Goal: Task Accomplishment & Management: Manage account settings

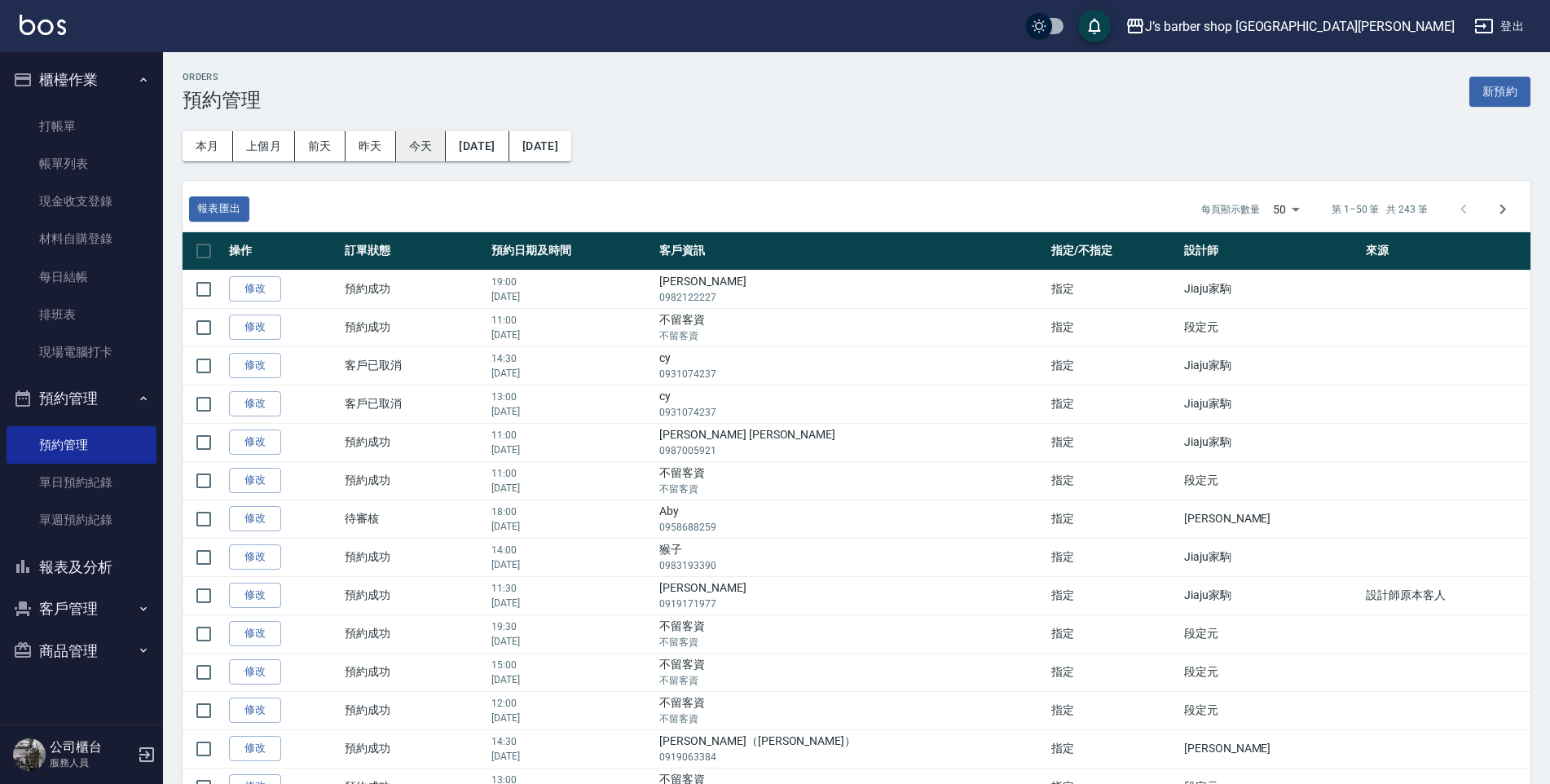
click at [419, 153] on button "今天" at bounding box center [421, 146] width 50 height 30
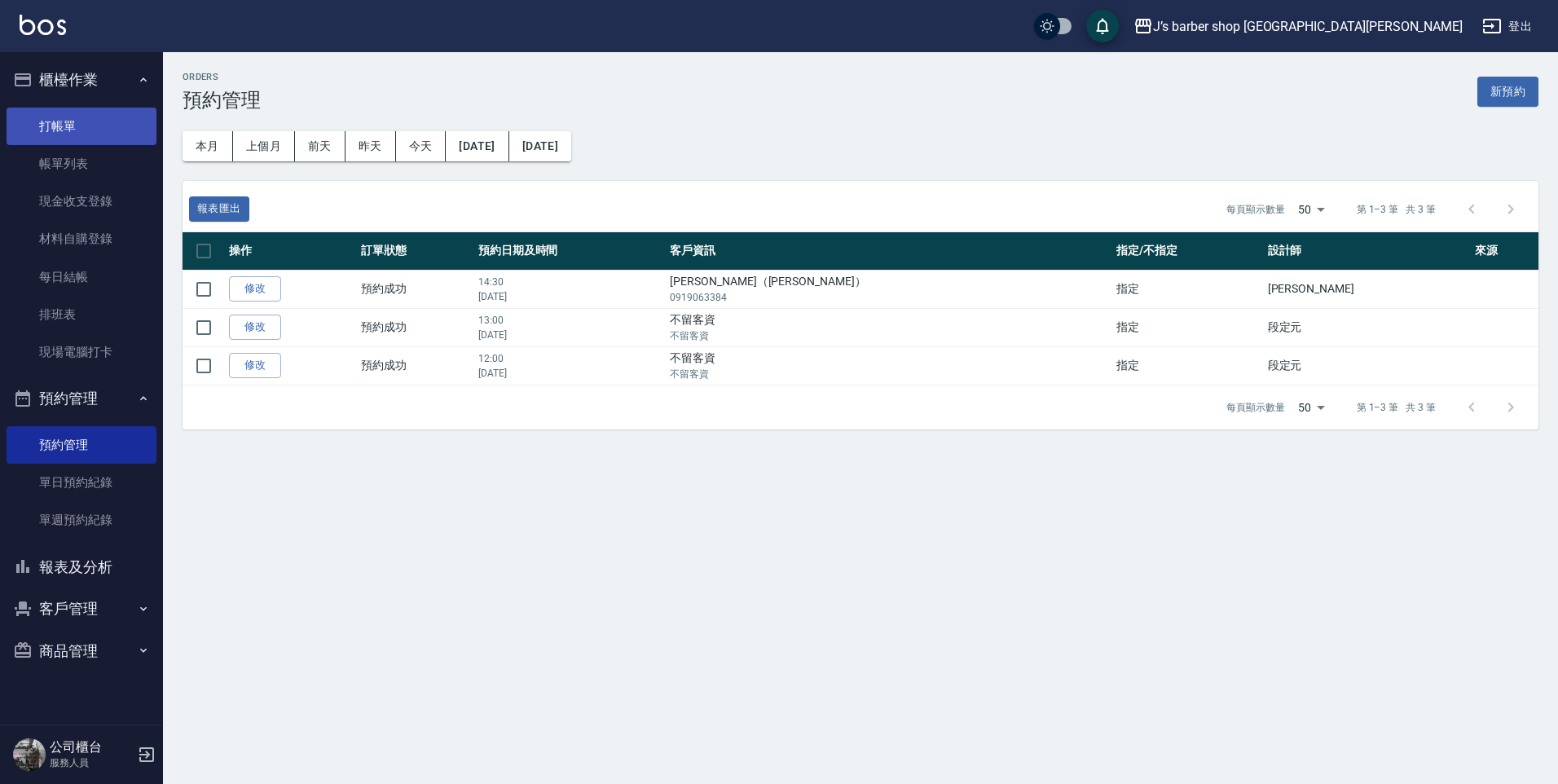
click at [90, 140] on link "打帳單" at bounding box center [81, 127] width 150 height 38
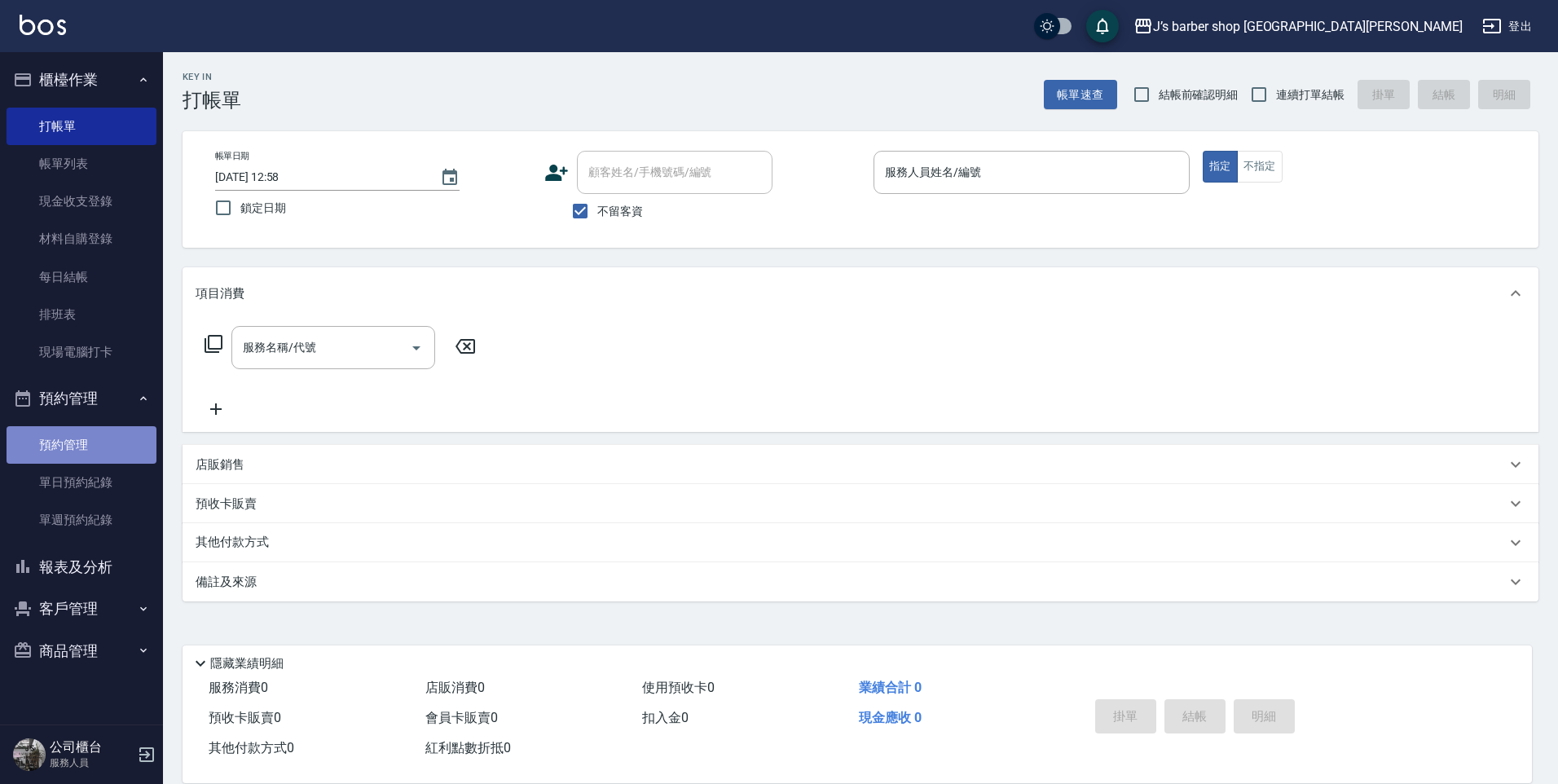
click at [46, 448] on link "預約管理" at bounding box center [81, 445] width 150 height 38
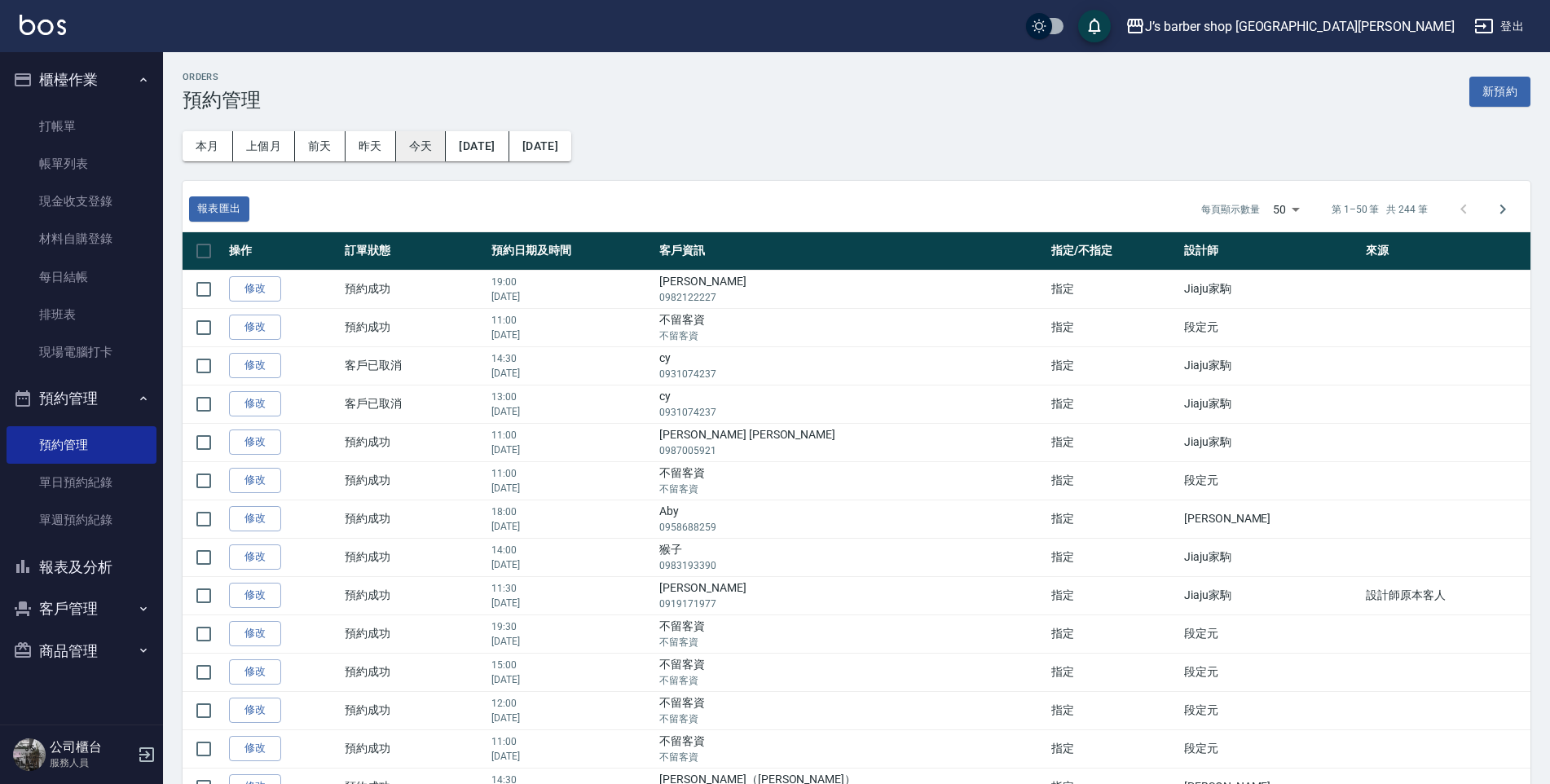
click at [414, 154] on button "今天" at bounding box center [421, 146] width 50 height 30
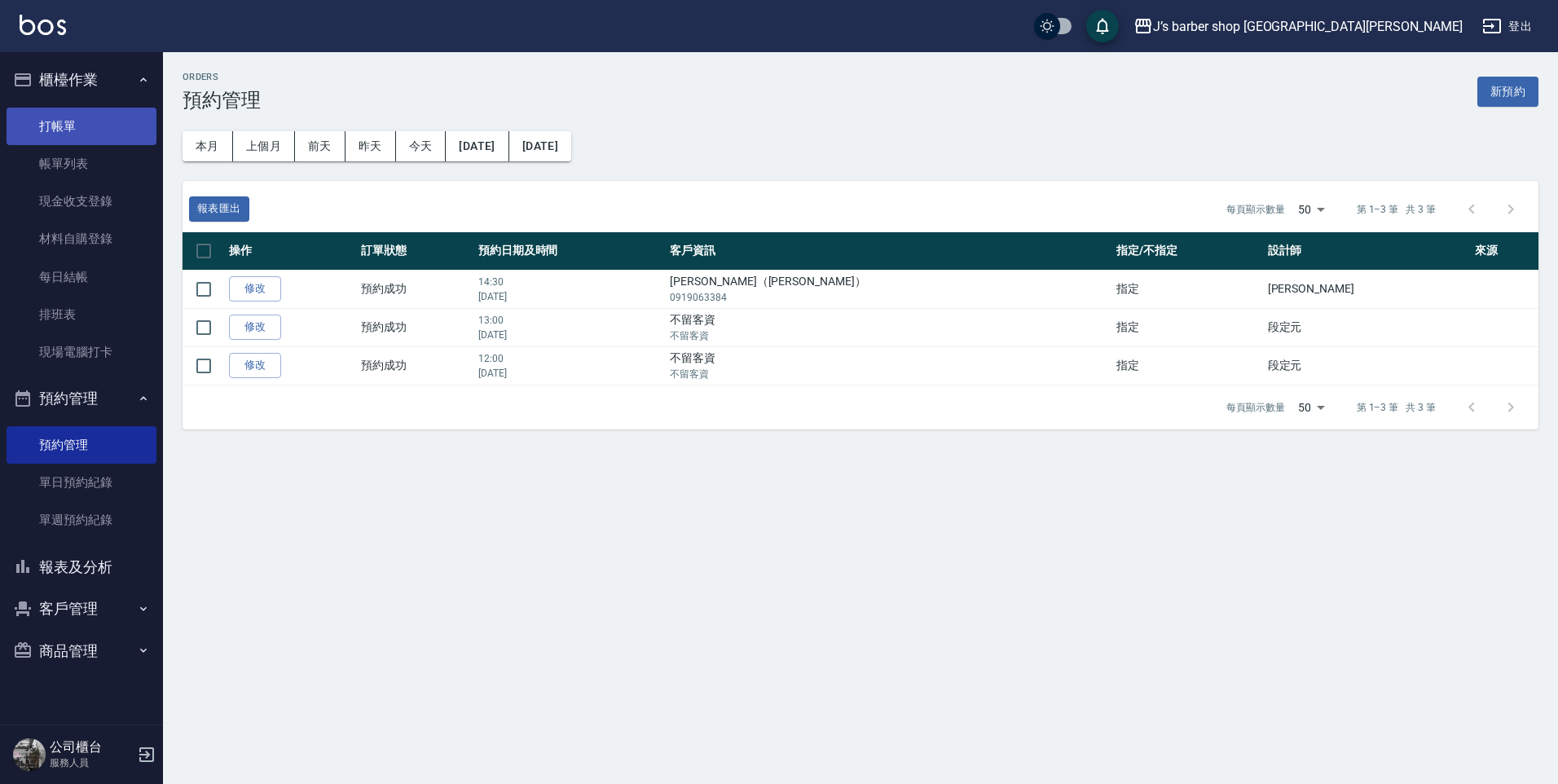
click at [87, 123] on link "打帳單" at bounding box center [81, 127] width 150 height 38
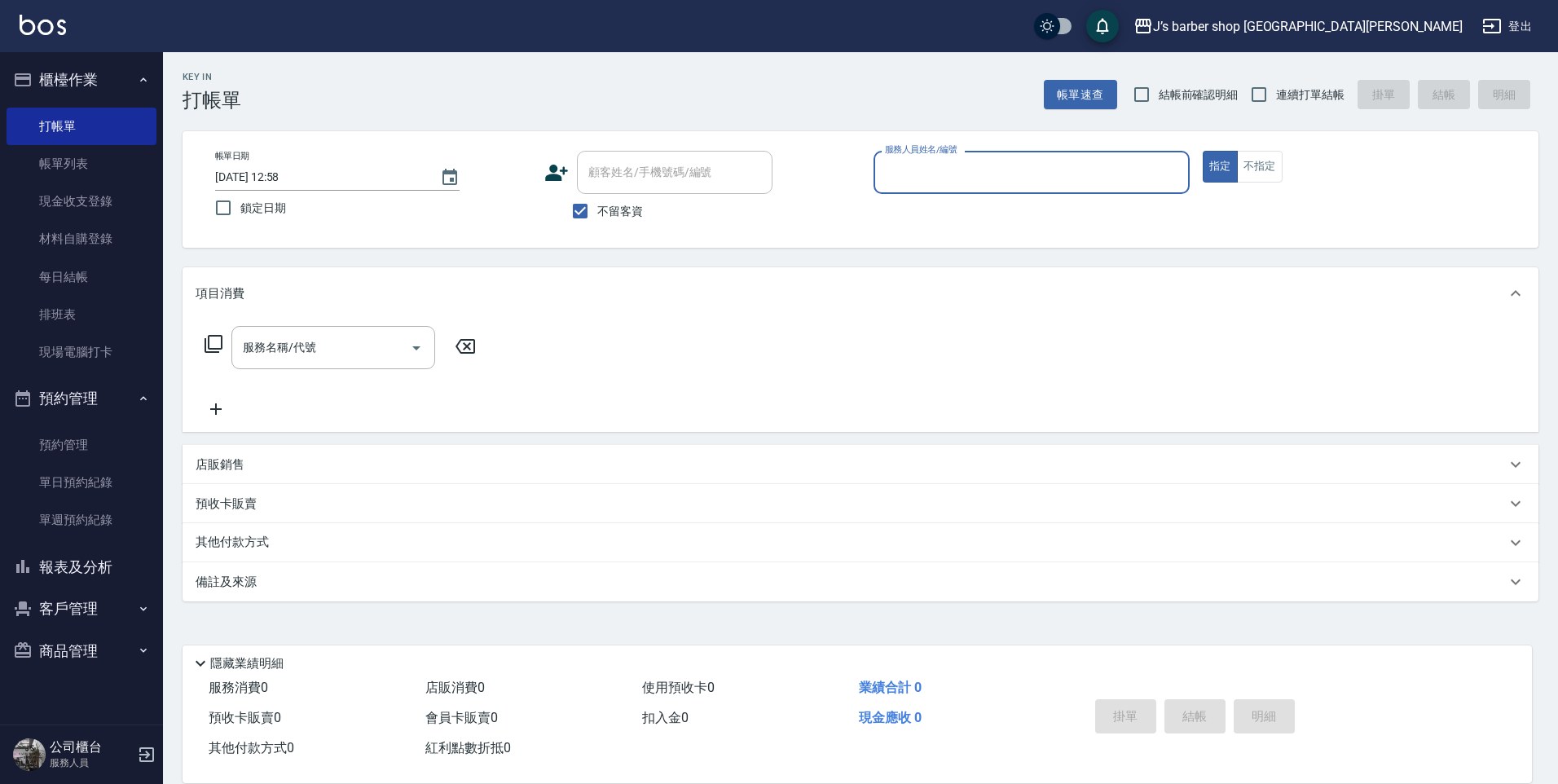
click at [918, 172] on input "服務人員姓名/編號" at bounding box center [1032, 172] width 302 height 29
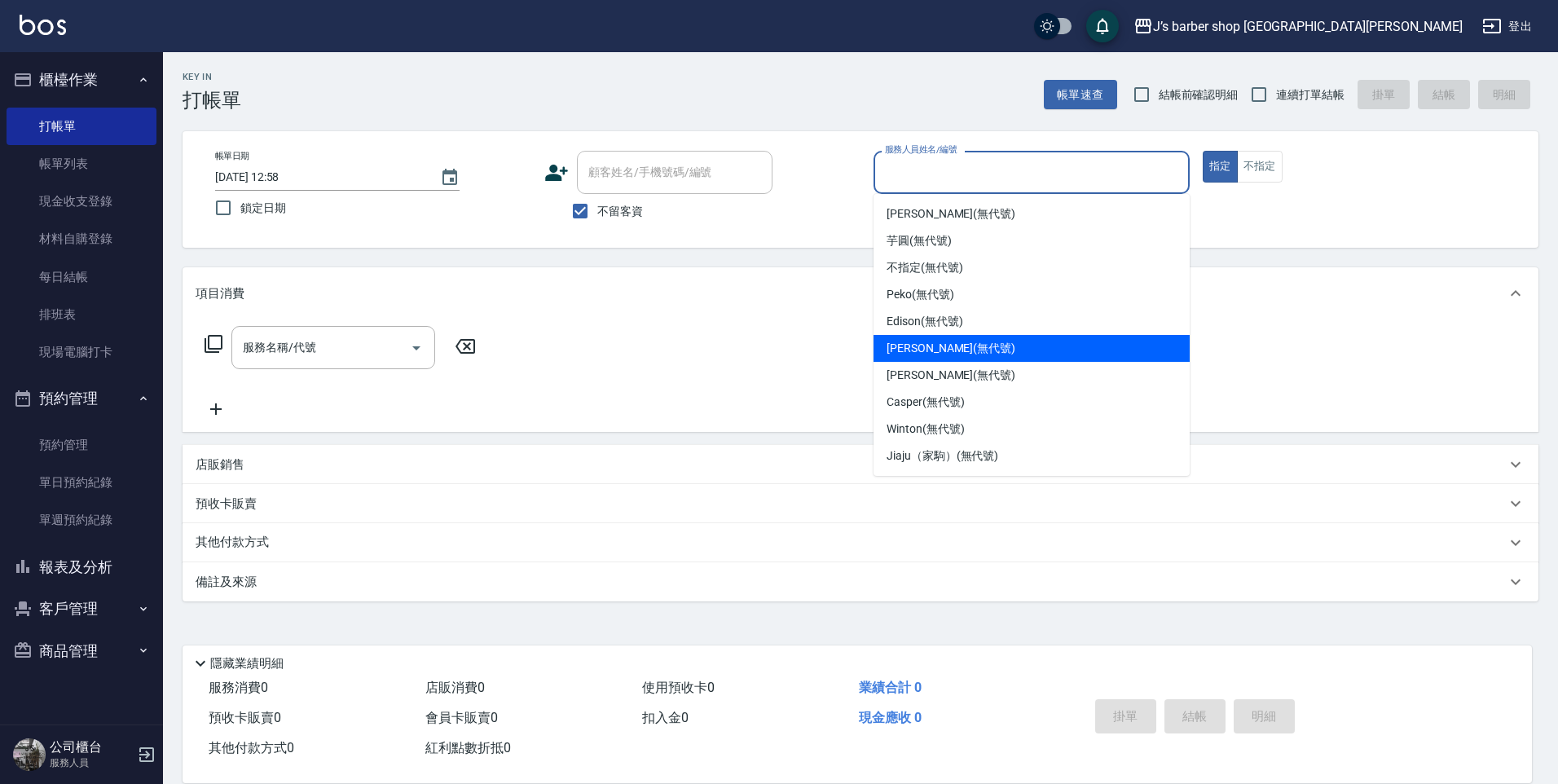
click at [950, 335] on div "[PERSON_NAME] (無代號)" at bounding box center [1032, 348] width 317 height 27
type input "[PERSON_NAME](無代號)"
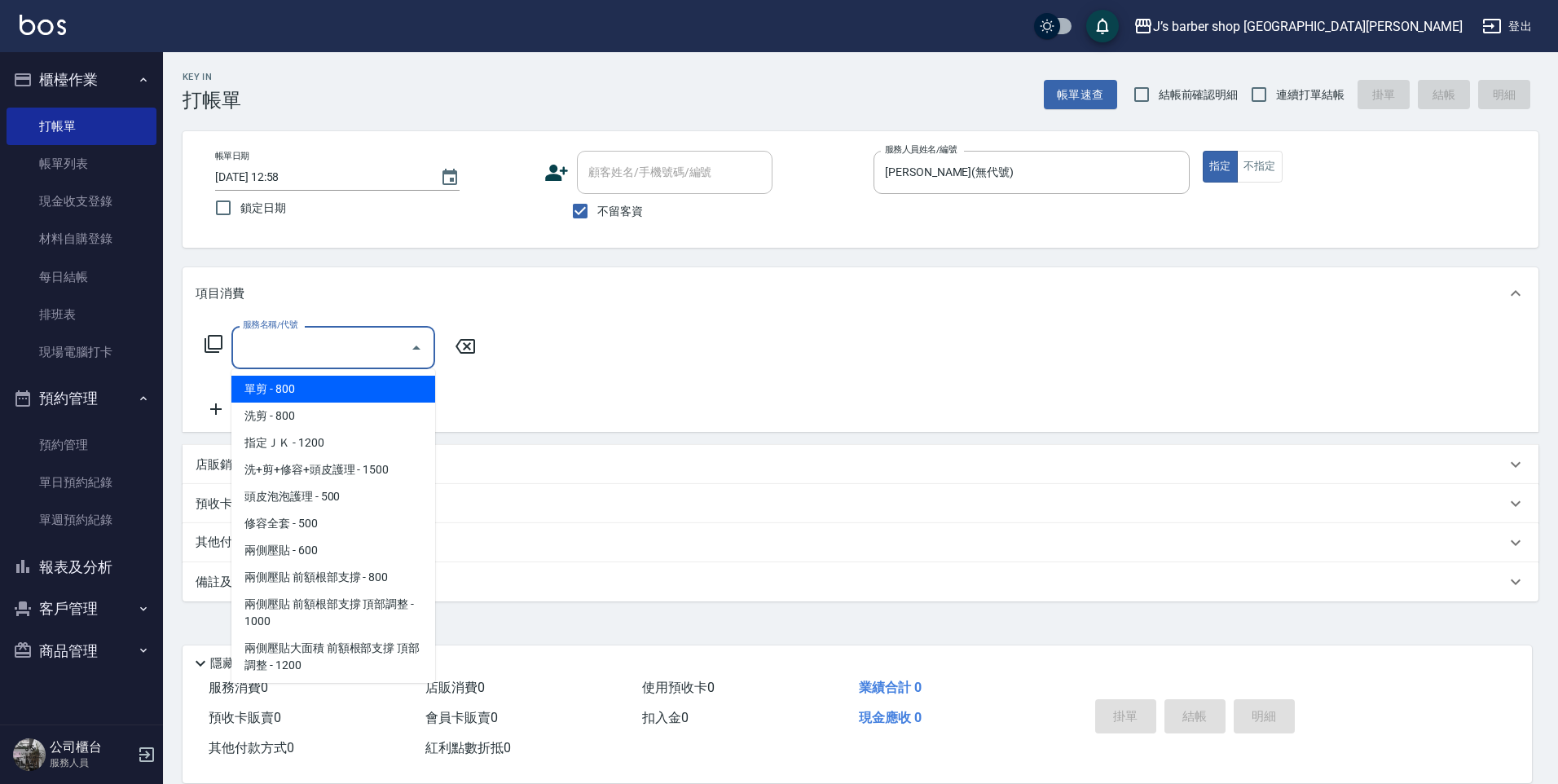
click at [392, 337] on input "服務名稱/代號" at bounding box center [321, 347] width 164 height 29
click at [343, 404] on span "洗剪 - 800" at bounding box center [334, 416] width 204 height 27
type input "洗剪(101)"
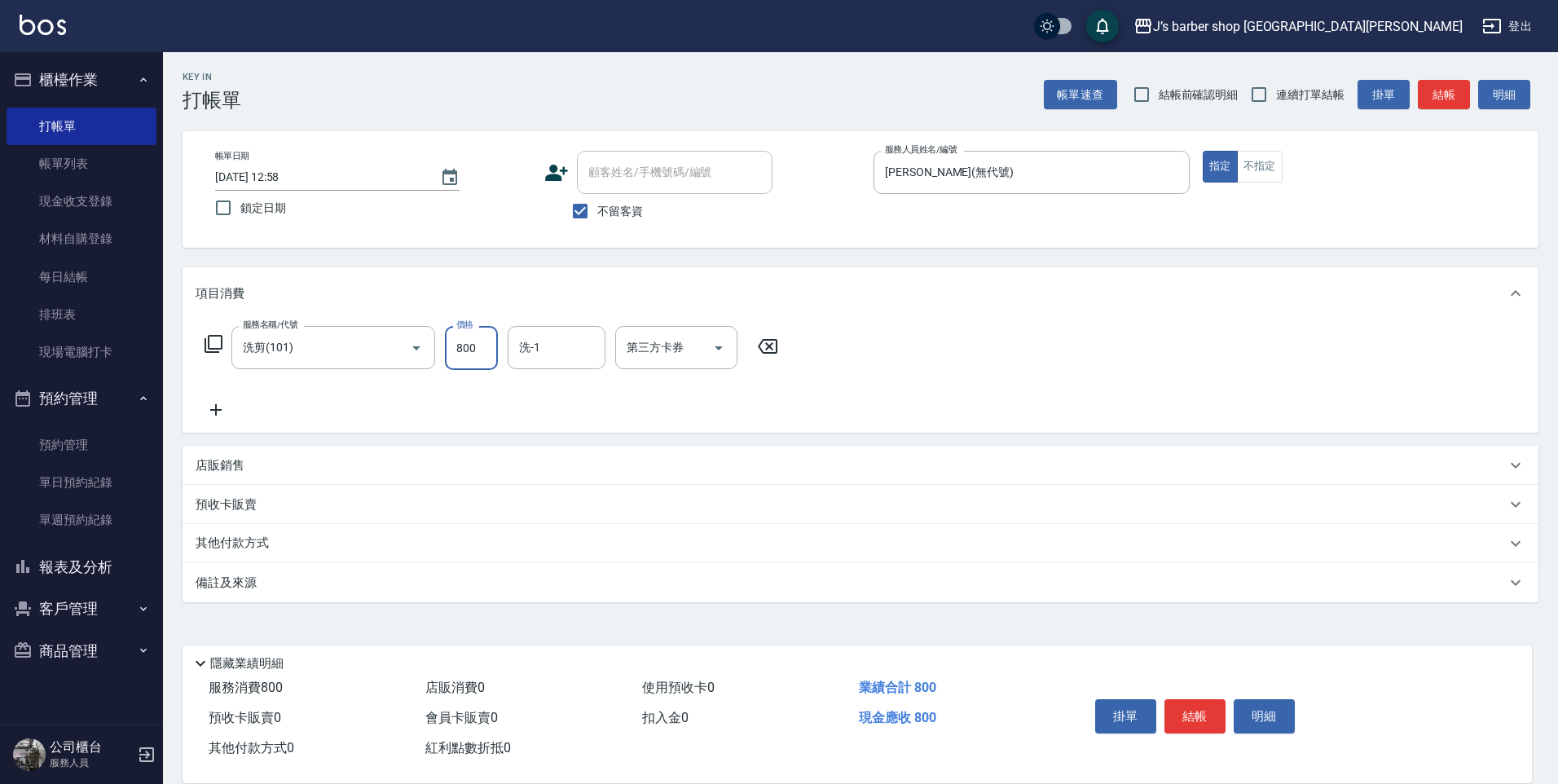
click at [493, 347] on input "800" at bounding box center [471, 348] width 53 height 44
type input "700"
click at [543, 337] on input "洗-1" at bounding box center [556, 347] width 83 height 29
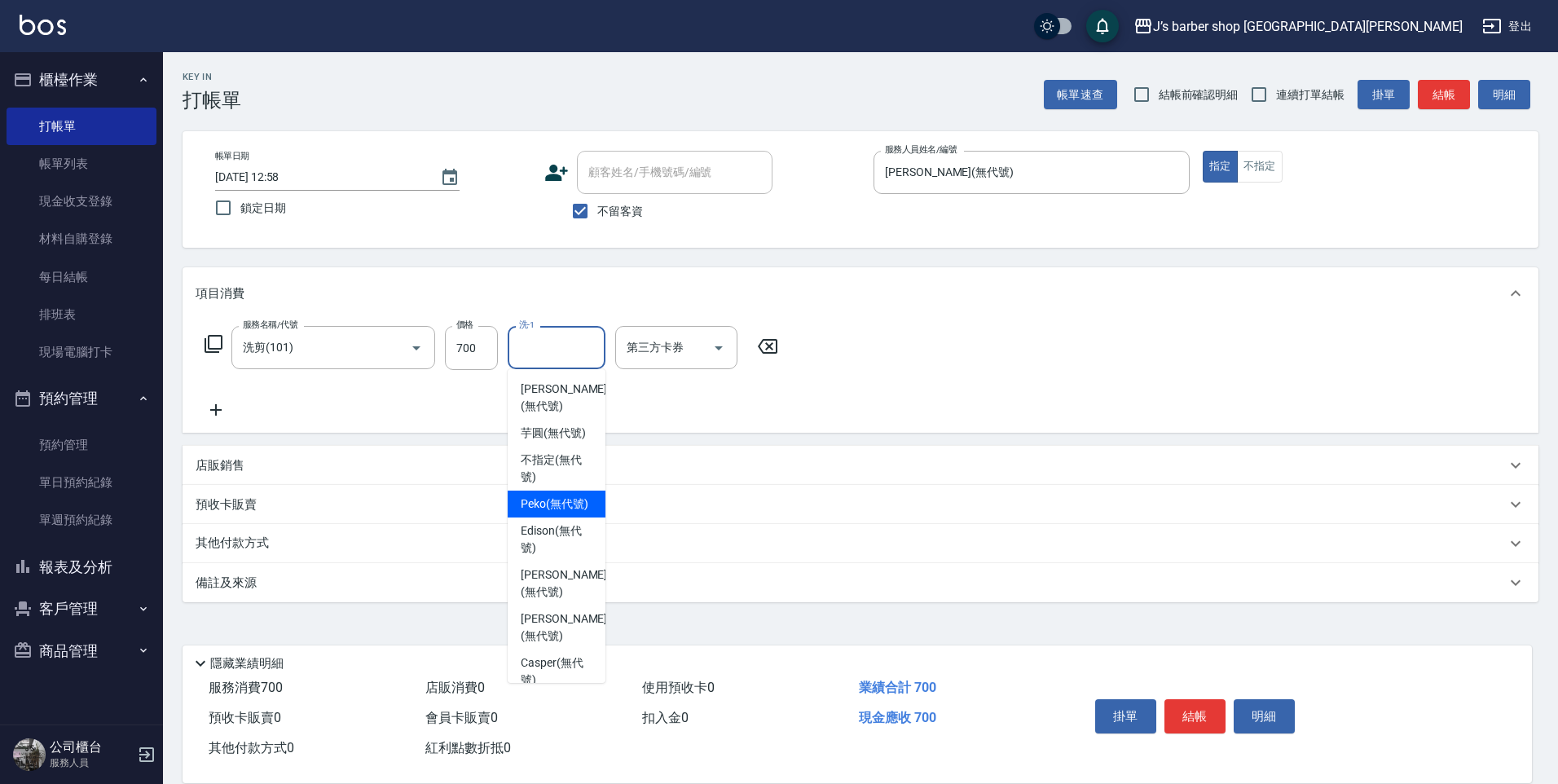
click at [543, 512] on span "Peko (無代號)" at bounding box center [554, 504] width 67 height 17
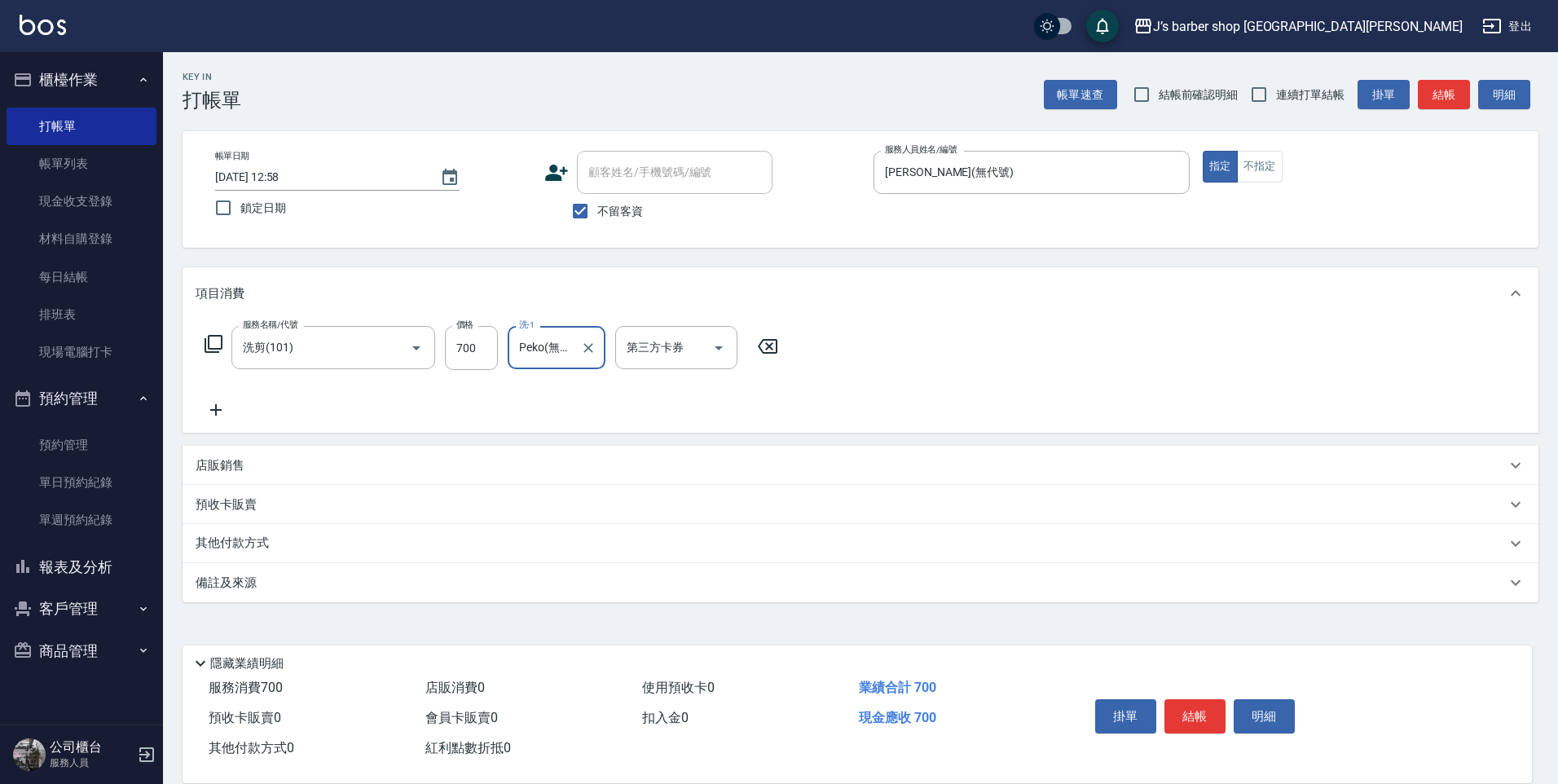
type input "Peko(無代號)"
click at [867, 360] on div "服務名稱/代號 洗剪(101) 服務名稱/代號 價格 700 價格 洗-1 Peko(無代號) 洗-1 第三方卡券 第三方卡券" at bounding box center [860, 376] width 1356 height 113
click at [1189, 703] on button "結帳" at bounding box center [1195, 716] width 61 height 35
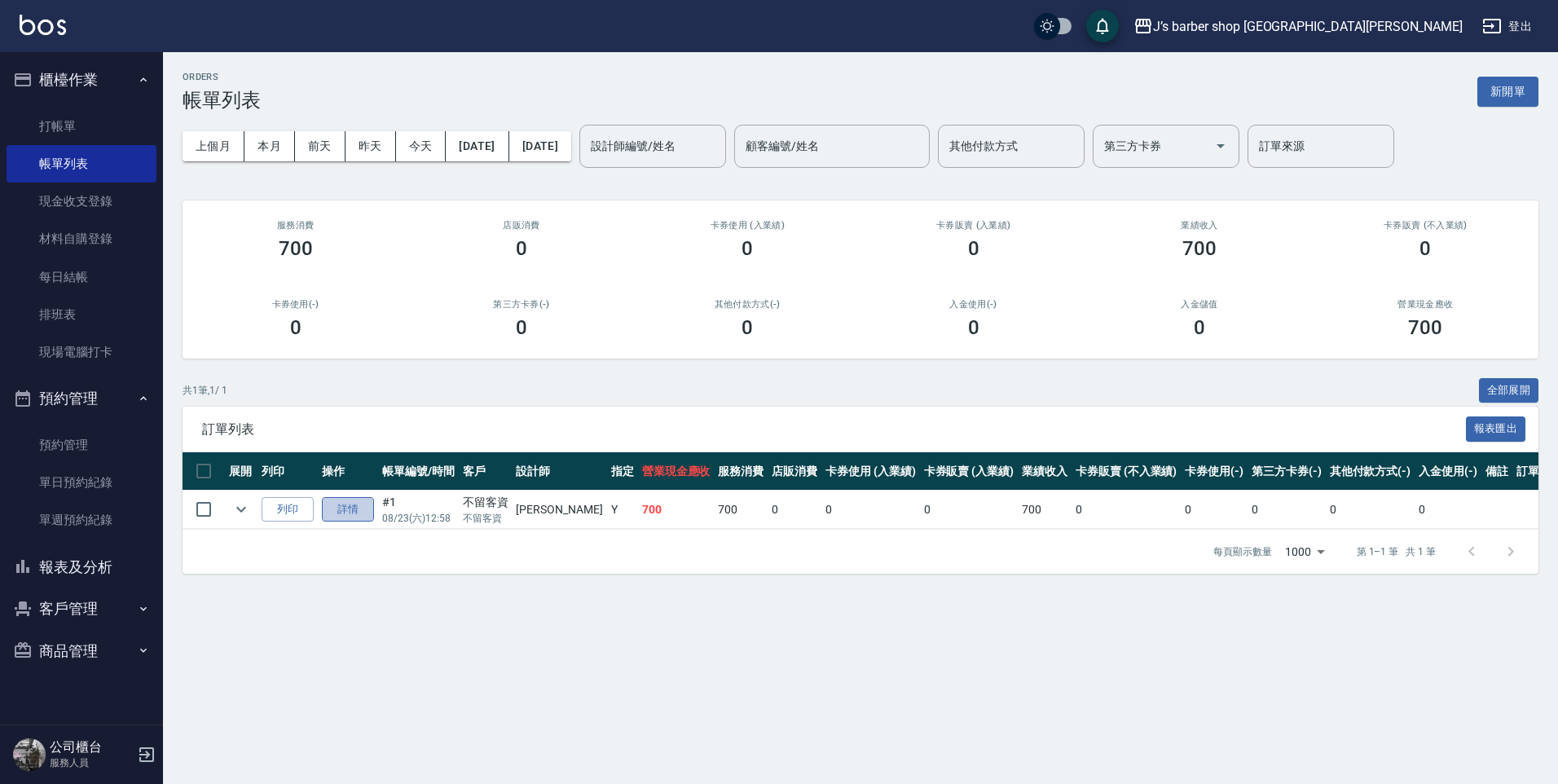
click at [374, 513] on link "詳情" at bounding box center [348, 510] width 52 height 25
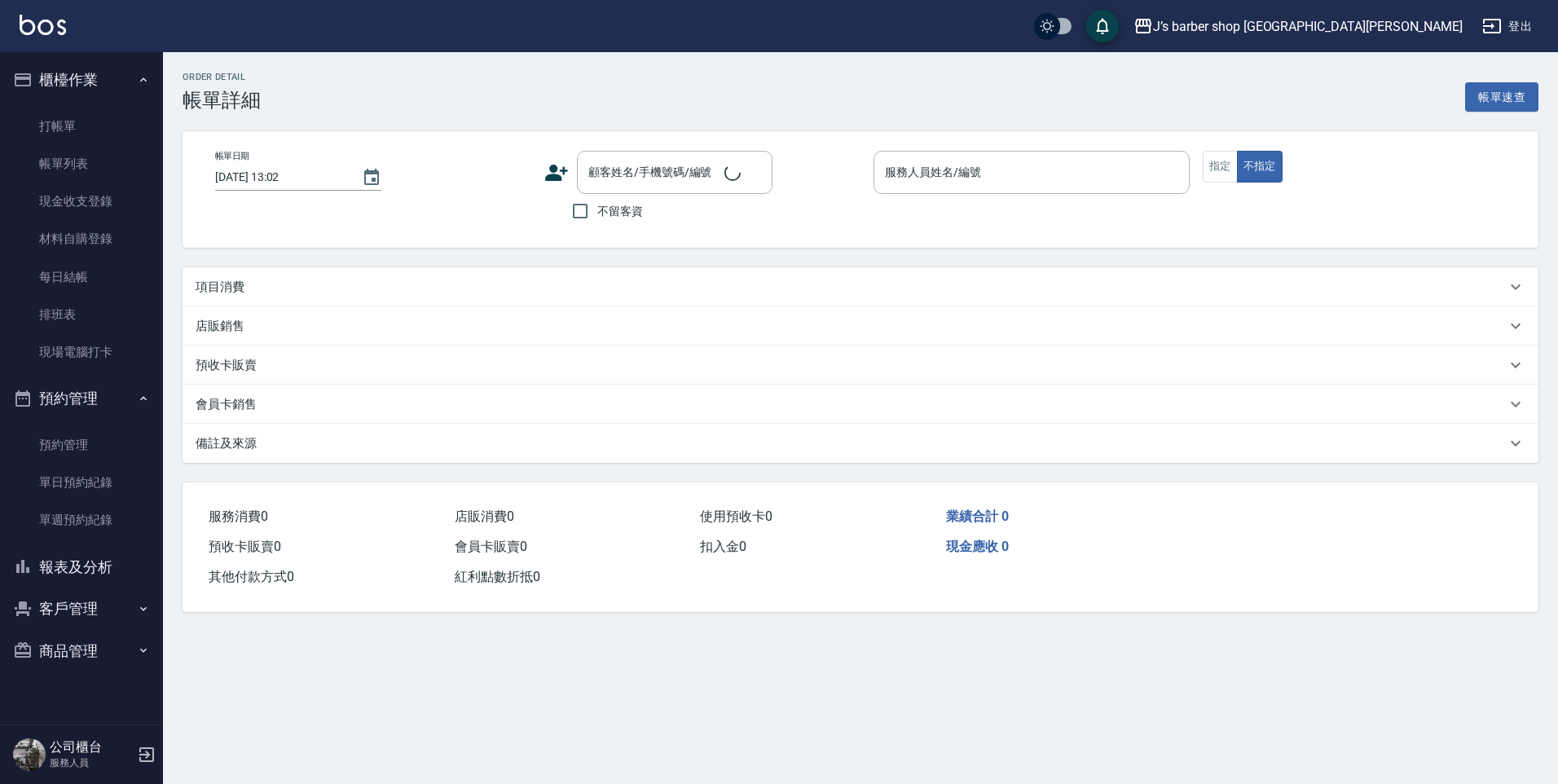
type input "[DATE] 12:58"
checkbox input "true"
type input "[PERSON_NAME](無代號)"
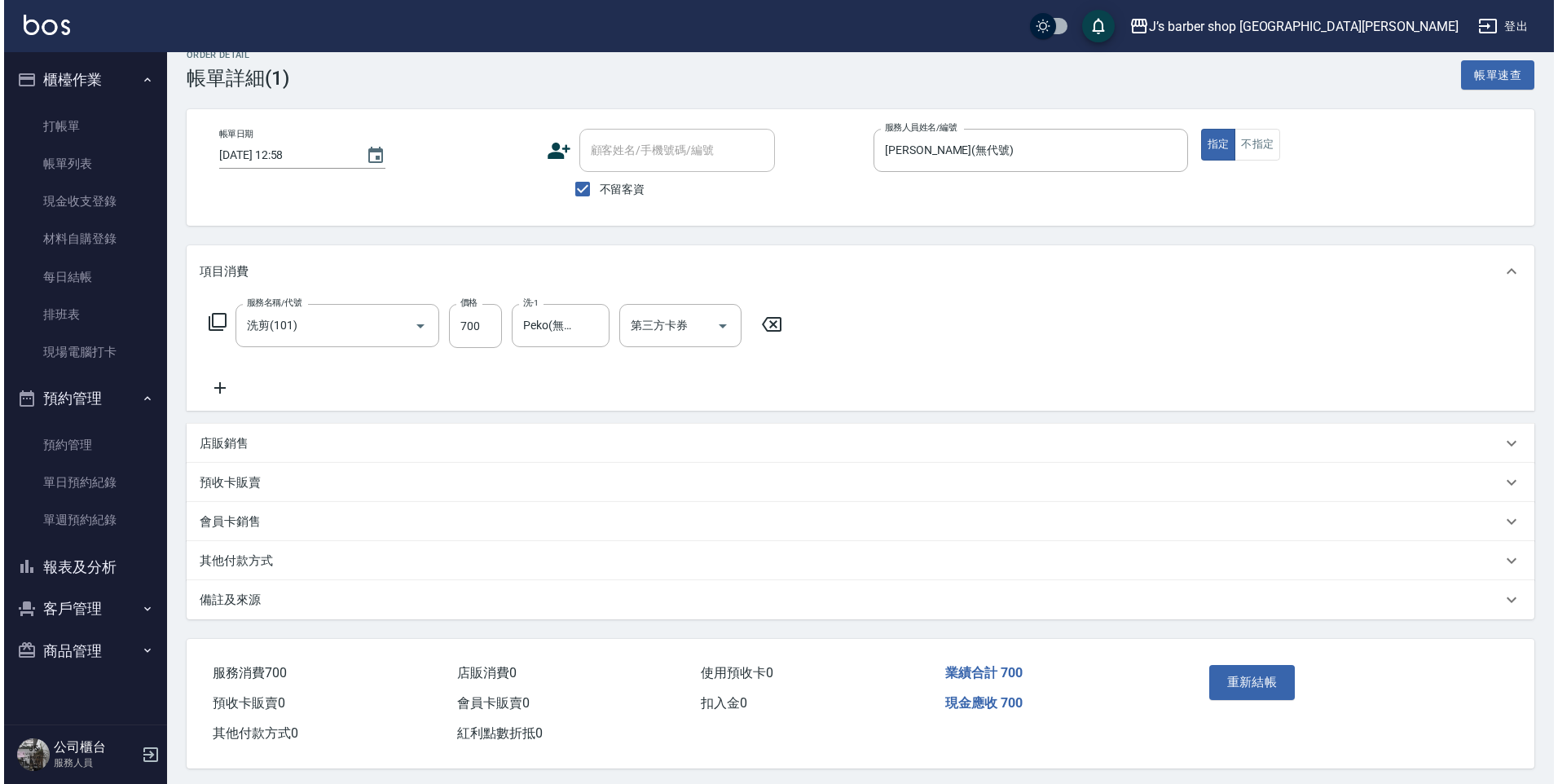
scroll to position [34, 0]
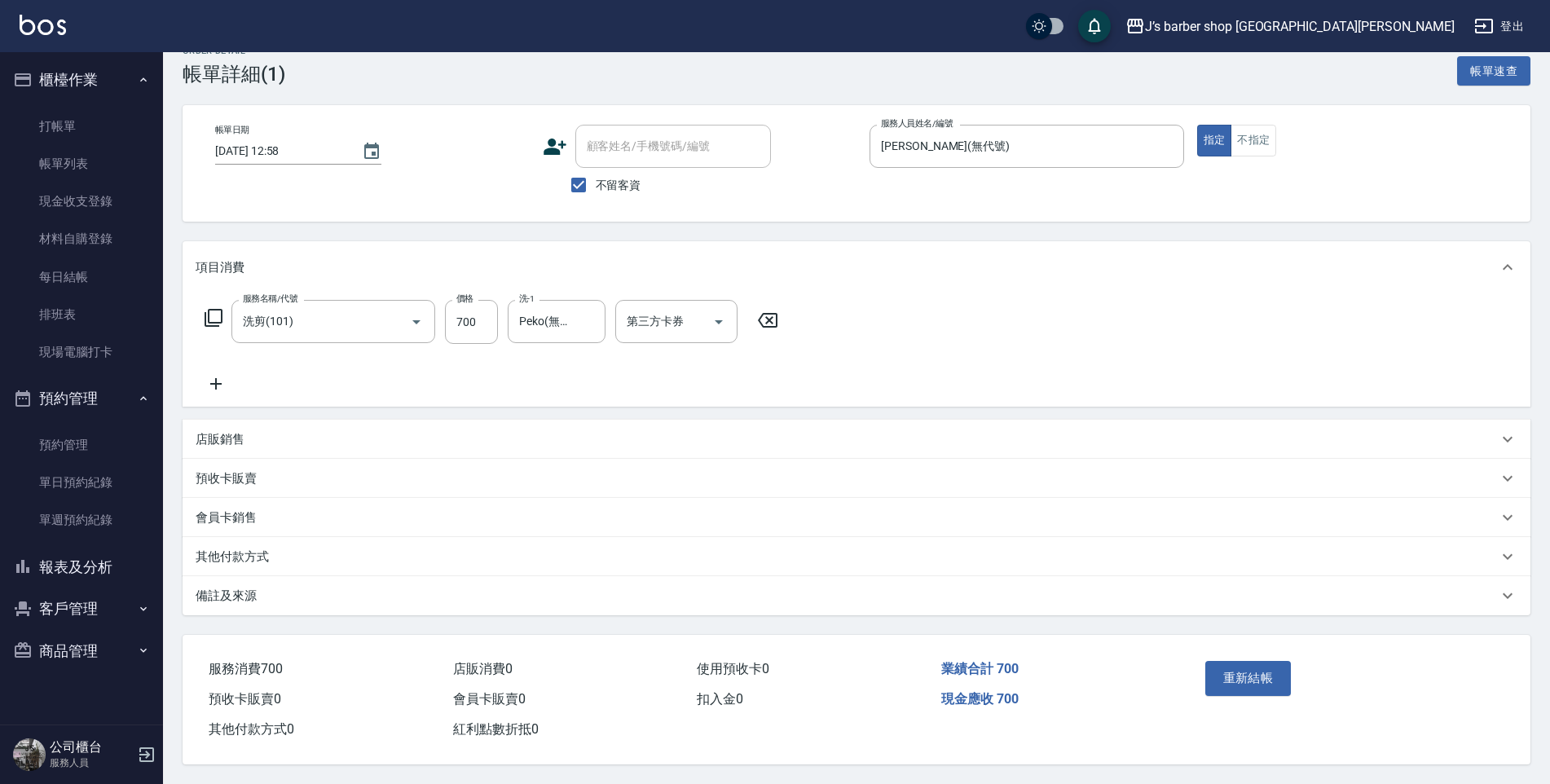
click at [354, 588] on div "備註及來源" at bounding box center [847, 596] width 1302 height 17
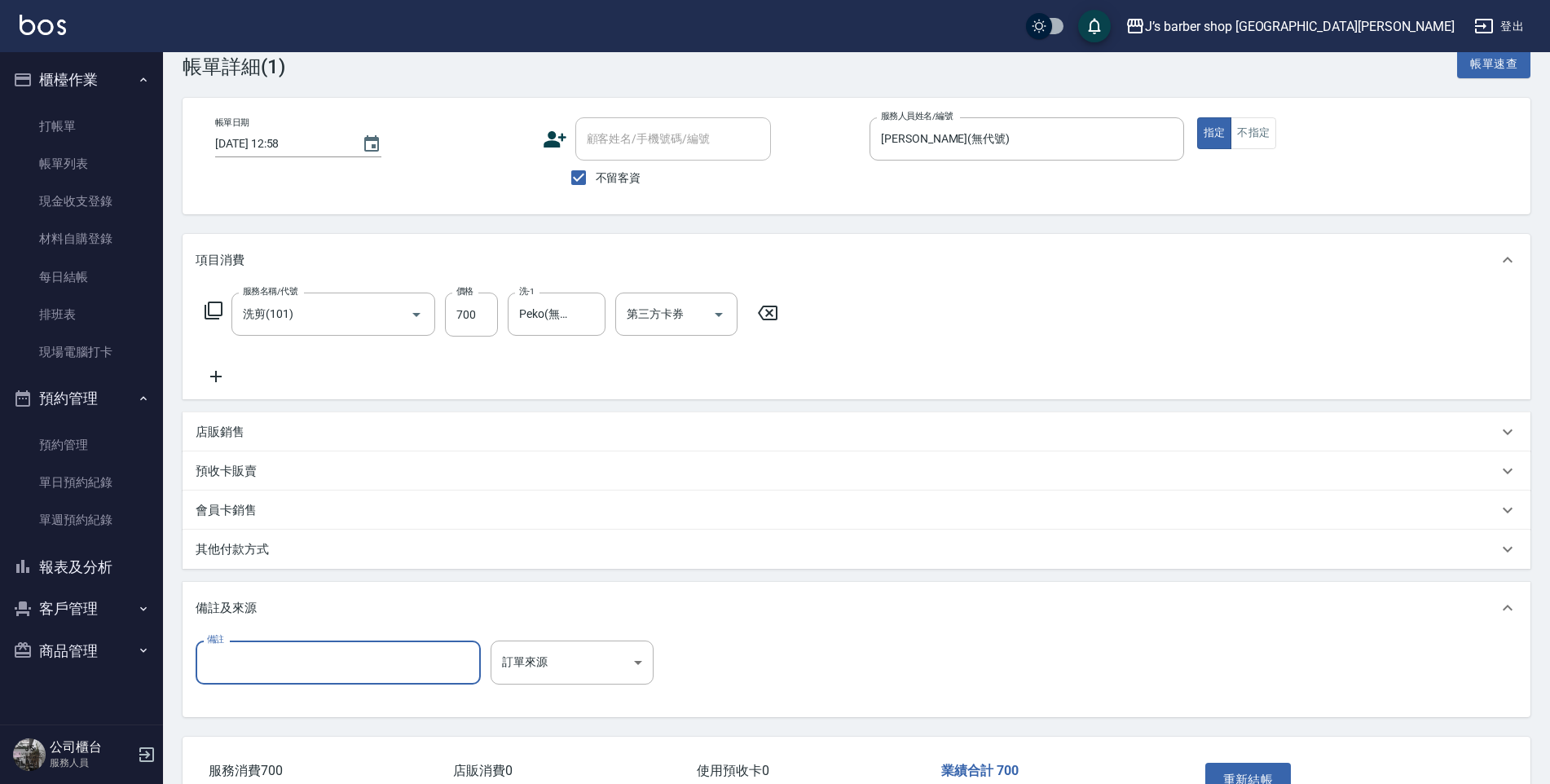
click at [297, 660] on input "備註" at bounding box center [338, 662] width 285 height 44
type input "5"
type input "轉帳"
click at [1224, 759] on div "重新結帳" at bounding box center [1272, 791] width 146 height 71
click at [1225, 768] on button "重新結帳" at bounding box center [1248, 780] width 86 height 35
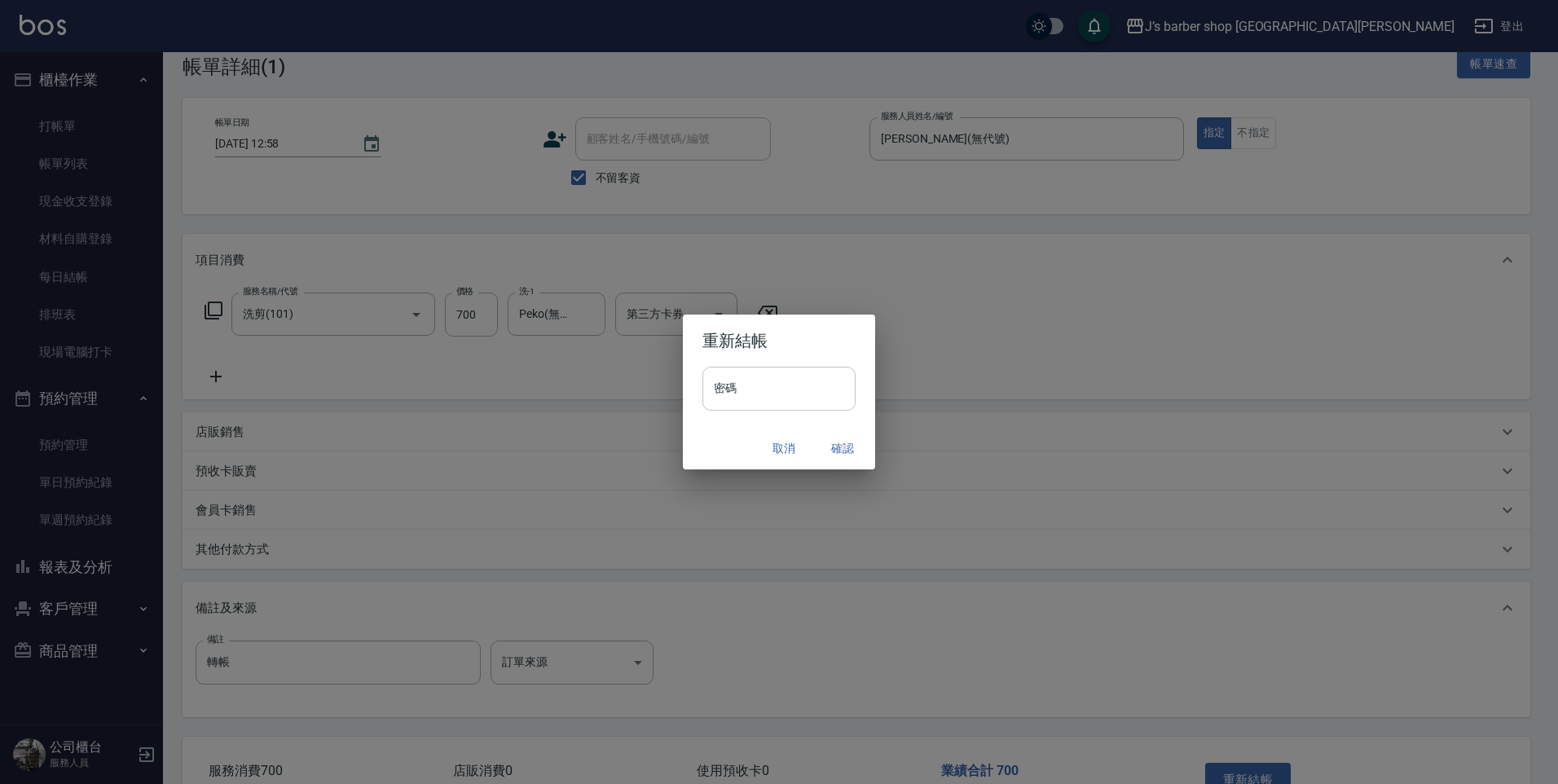
click at [807, 386] on input "密碼" at bounding box center [779, 389] width 153 height 44
type input "****"
click at [830, 434] on button "確認" at bounding box center [842, 448] width 52 height 30
